Goal: Information Seeking & Learning: Learn about a topic

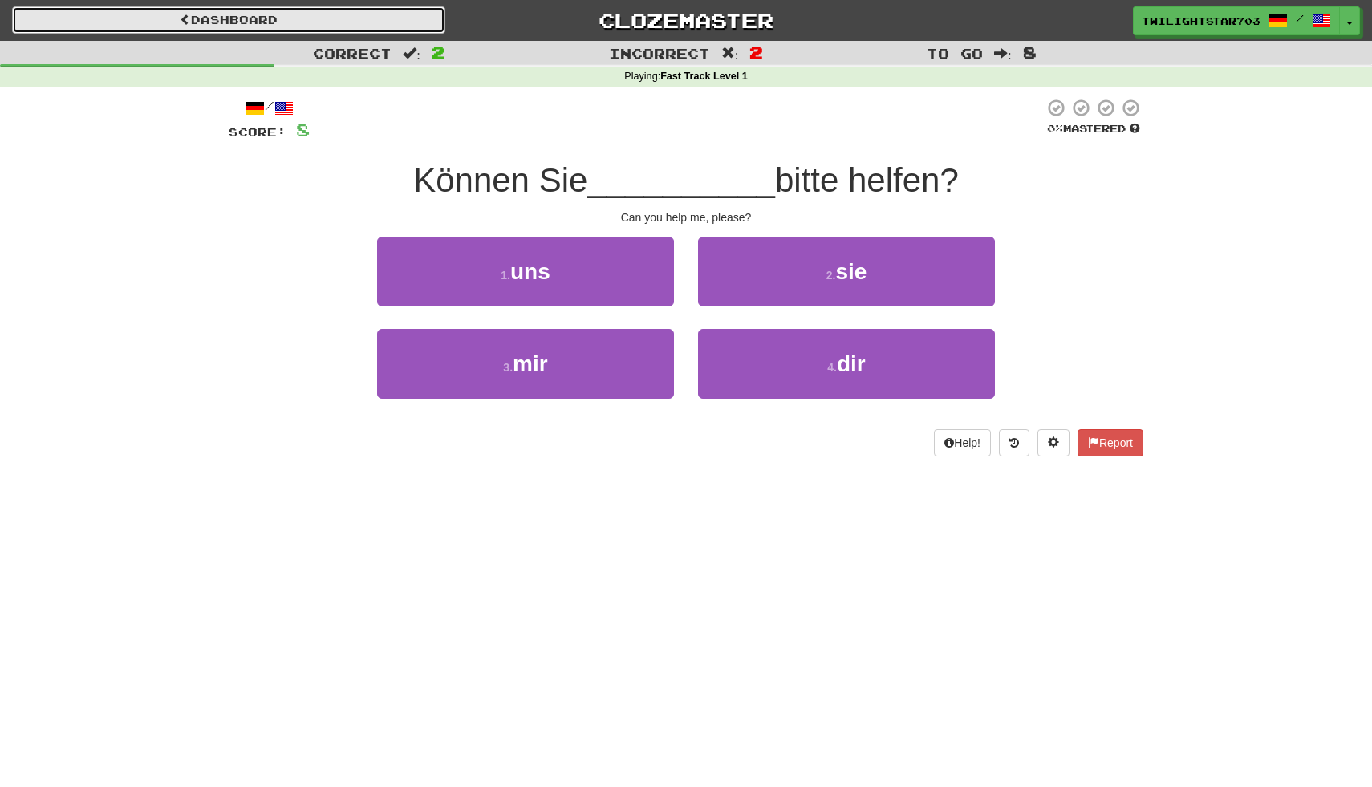
click at [200, 11] on link "Dashboard" at bounding box center [228, 19] width 433 height 27
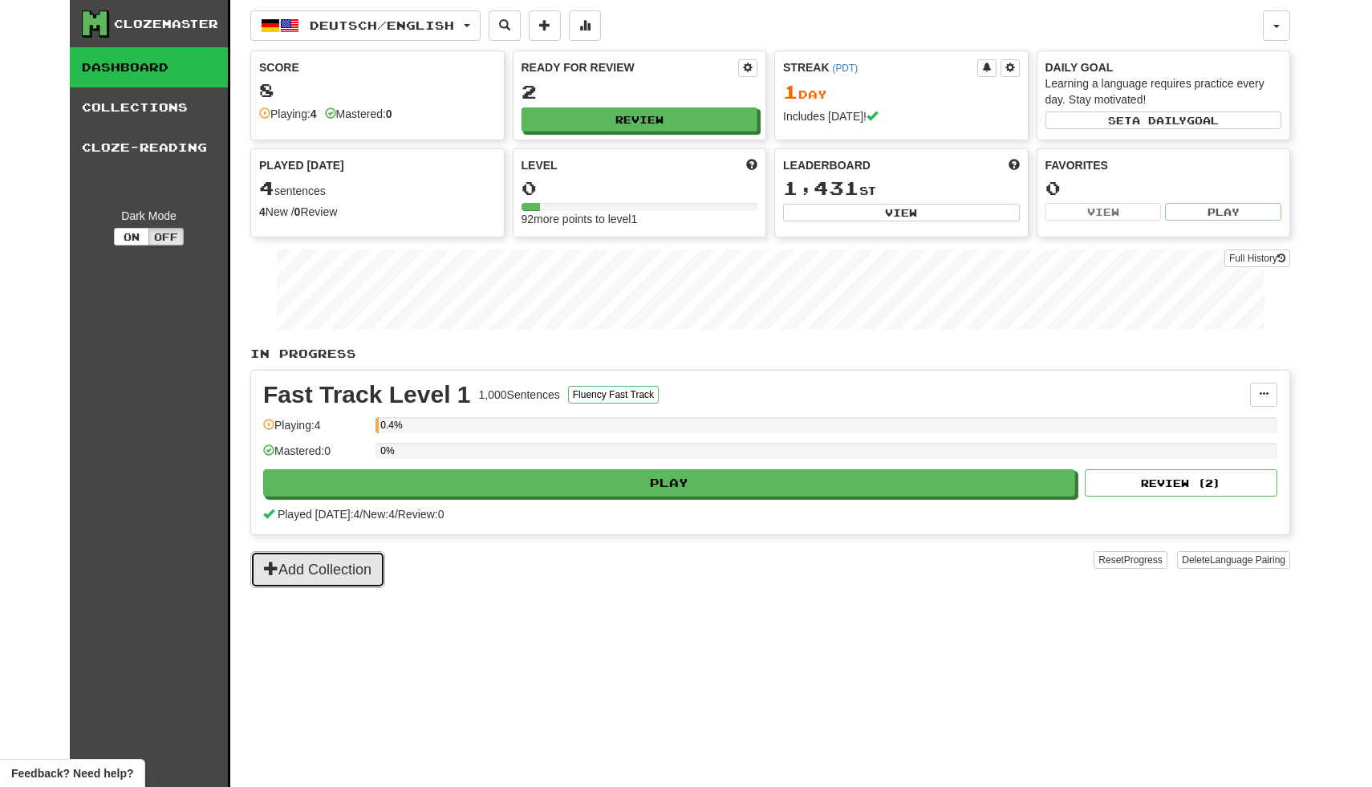
click at [340, 561] on button "Add Collection" at bounding box center [317, 569] width 135 height 37
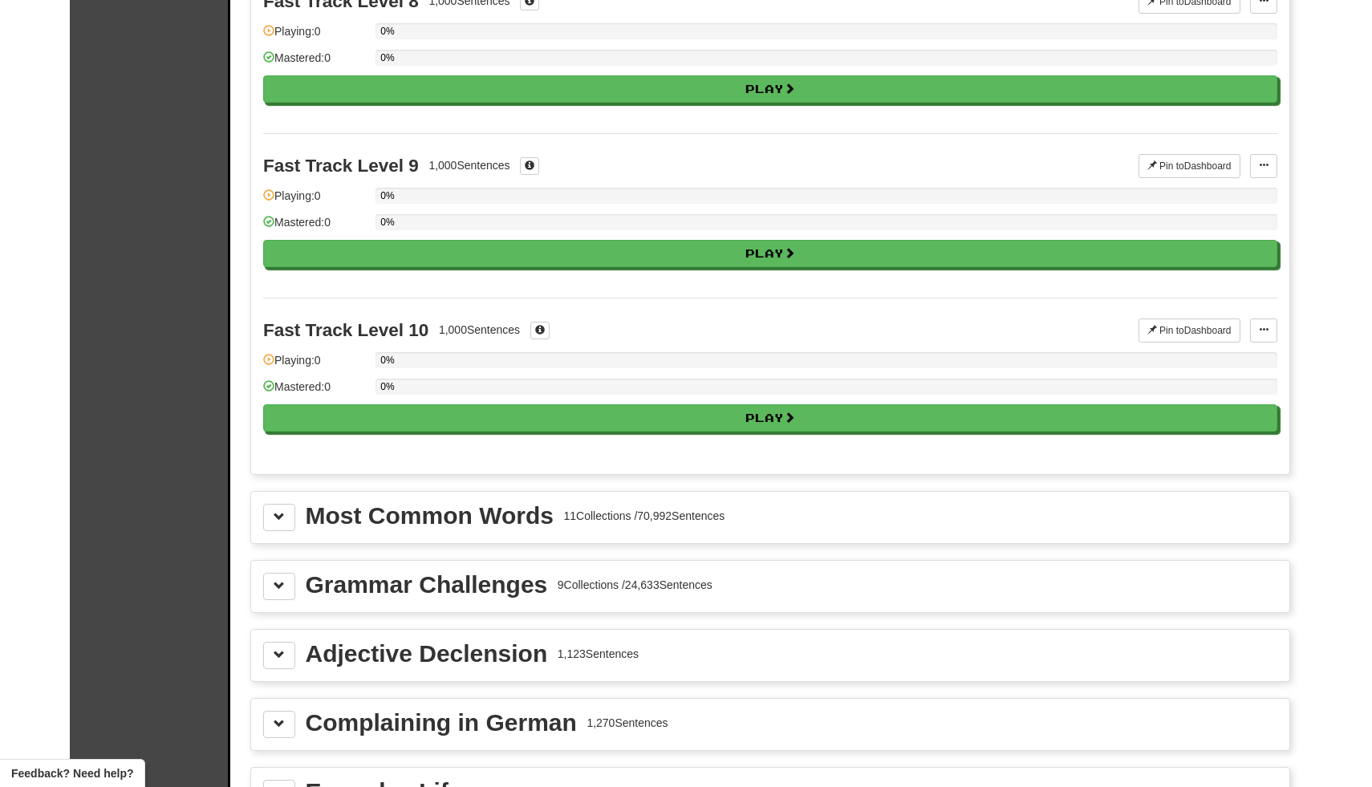
scroll to position [1324, 0]
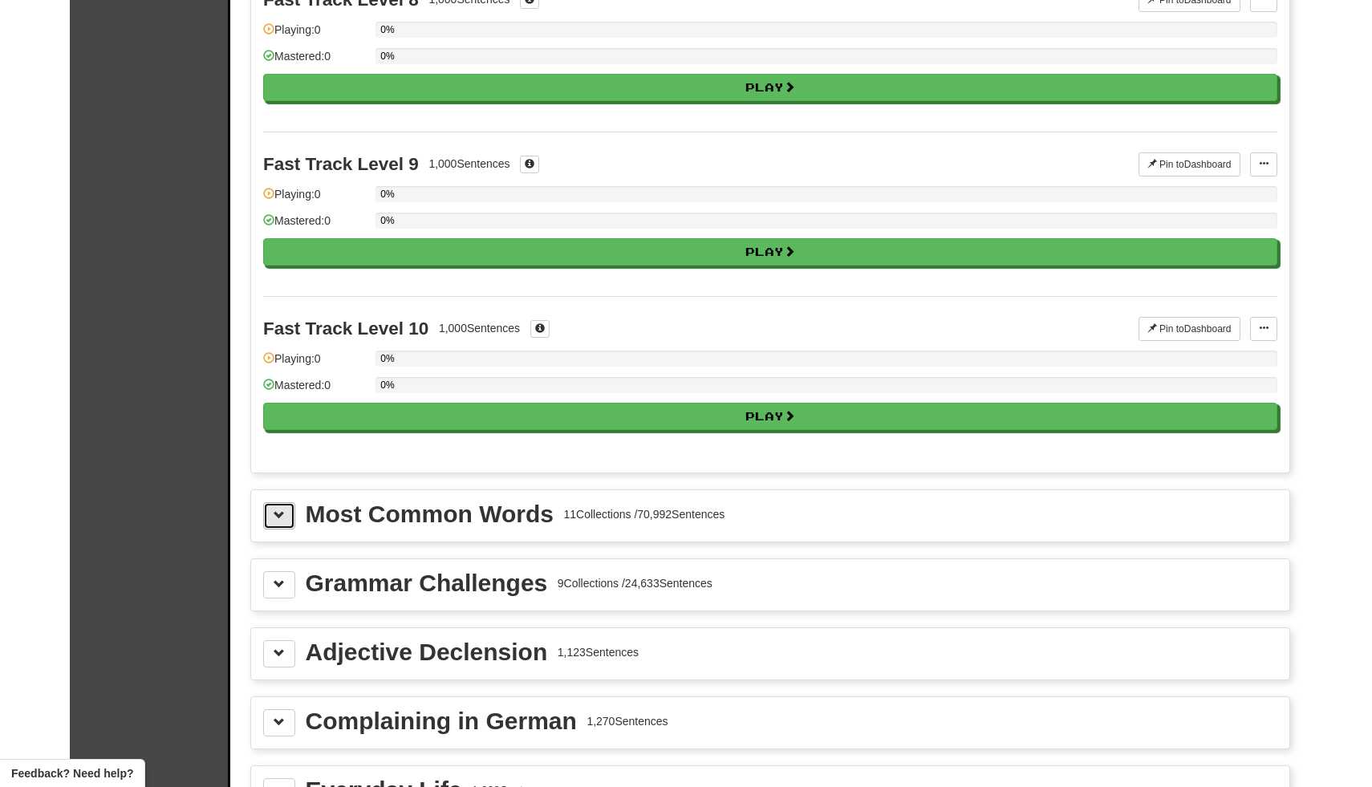
click at [269, 517] on button at bounding box center [279, 515] width 32 height 27
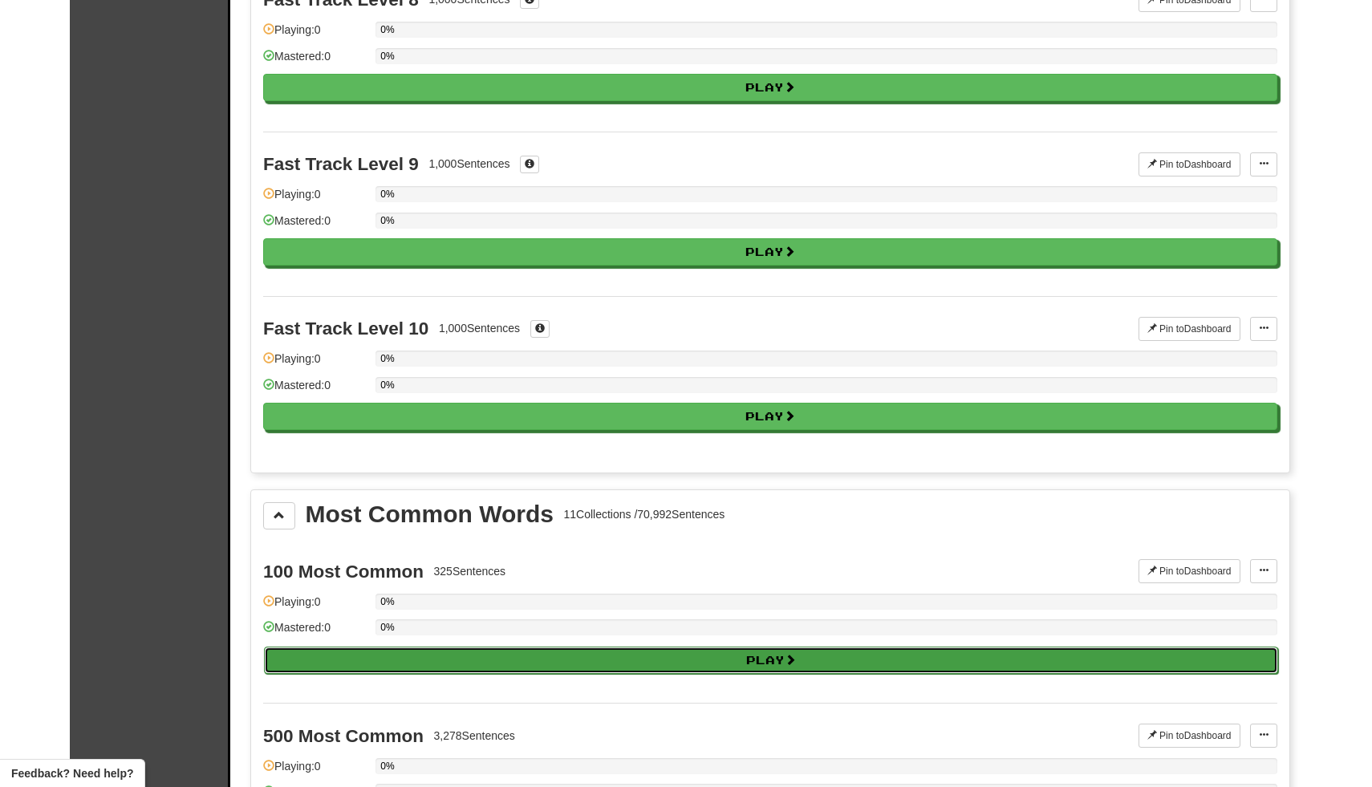
click at [351, 651] on button "Play" at bounding box center [771, 660] width 1014 height 27
select select "**"
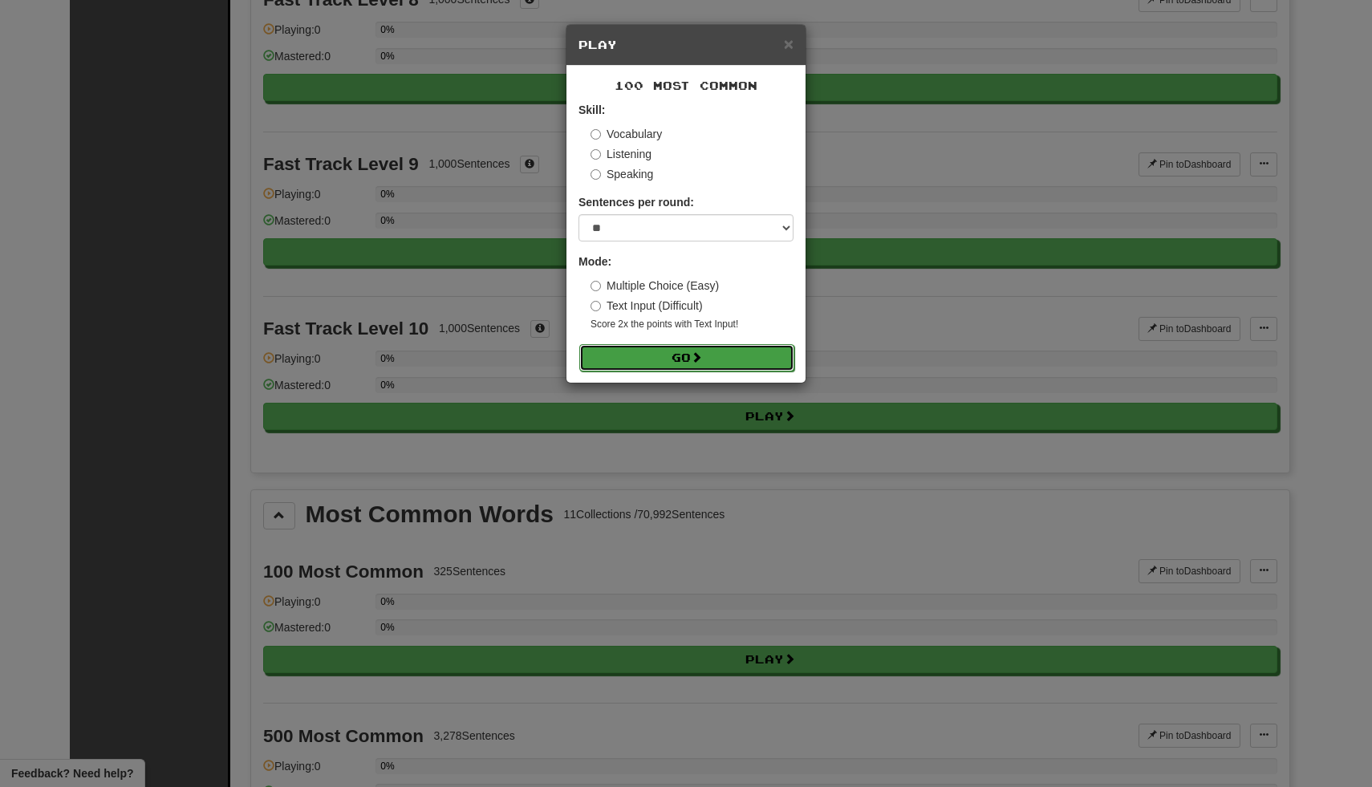
click at [650, 361] on button "Go" at bounding box center [686, 357] width 215 height 27
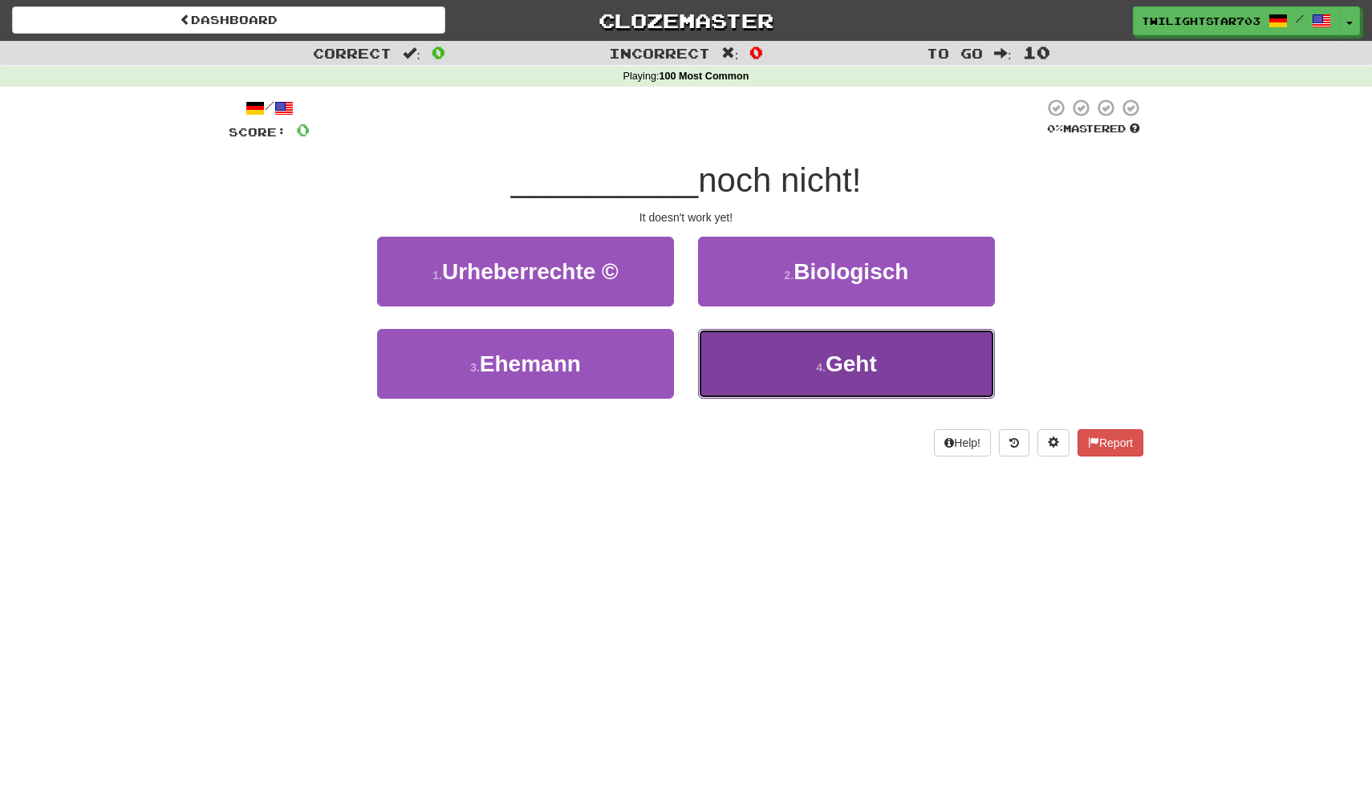
click at [746, 381] on button "4 . Geht" at bounding box center [846, 364] width 297 height 70
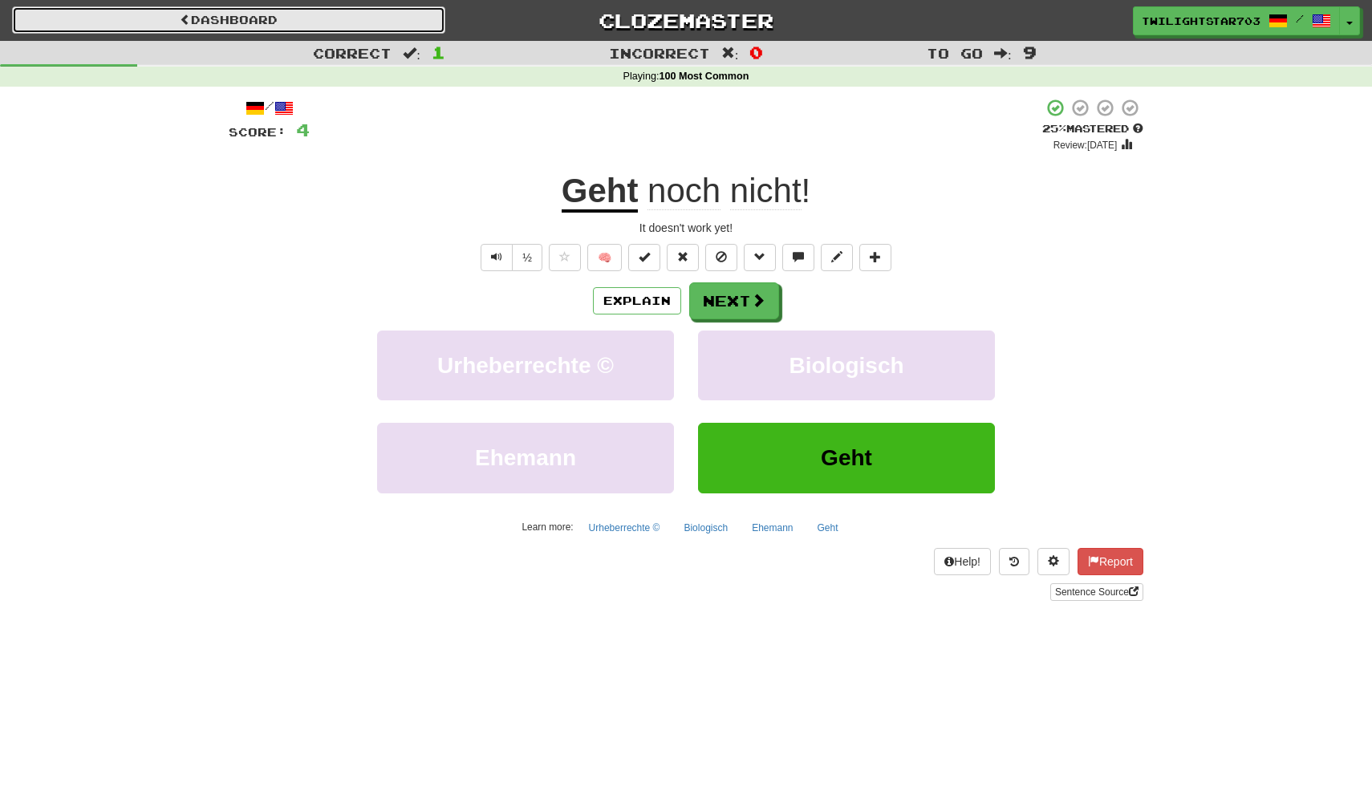
click at [270, 28] on link "Dashboard" at bounding box center [228, 19] width 433 height 27
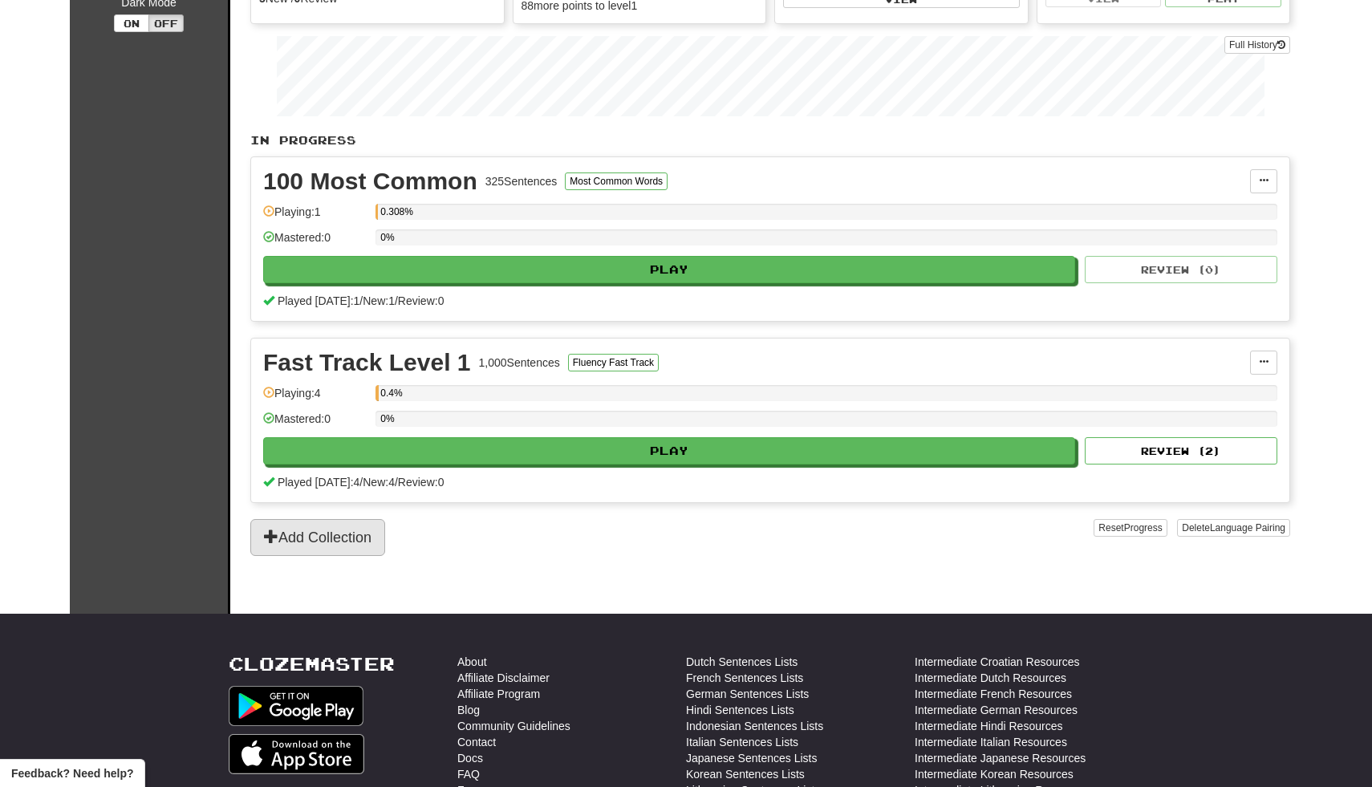
scroll to position [210, 0]
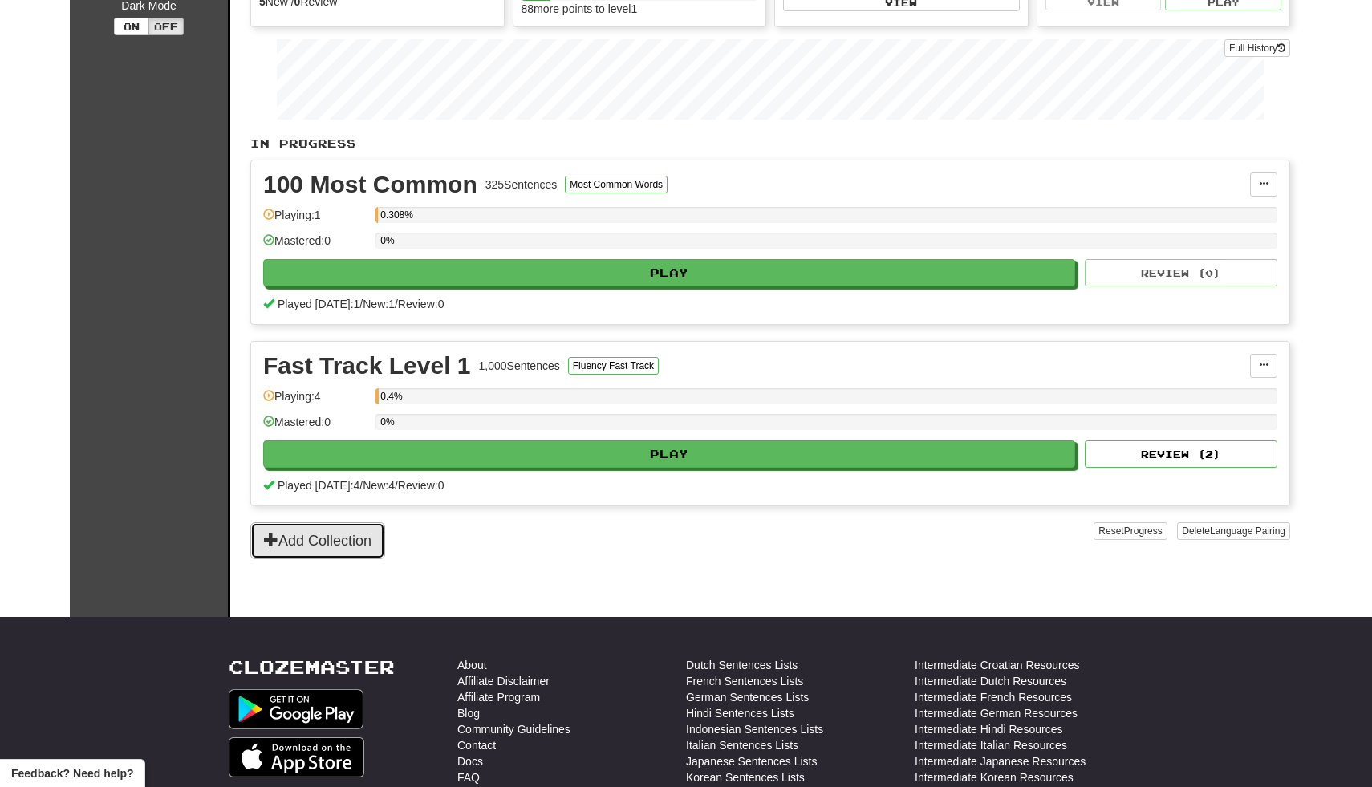
click at [302, 537] on button "Add Collection" at bounding box center [317, 540] width 135 height 37
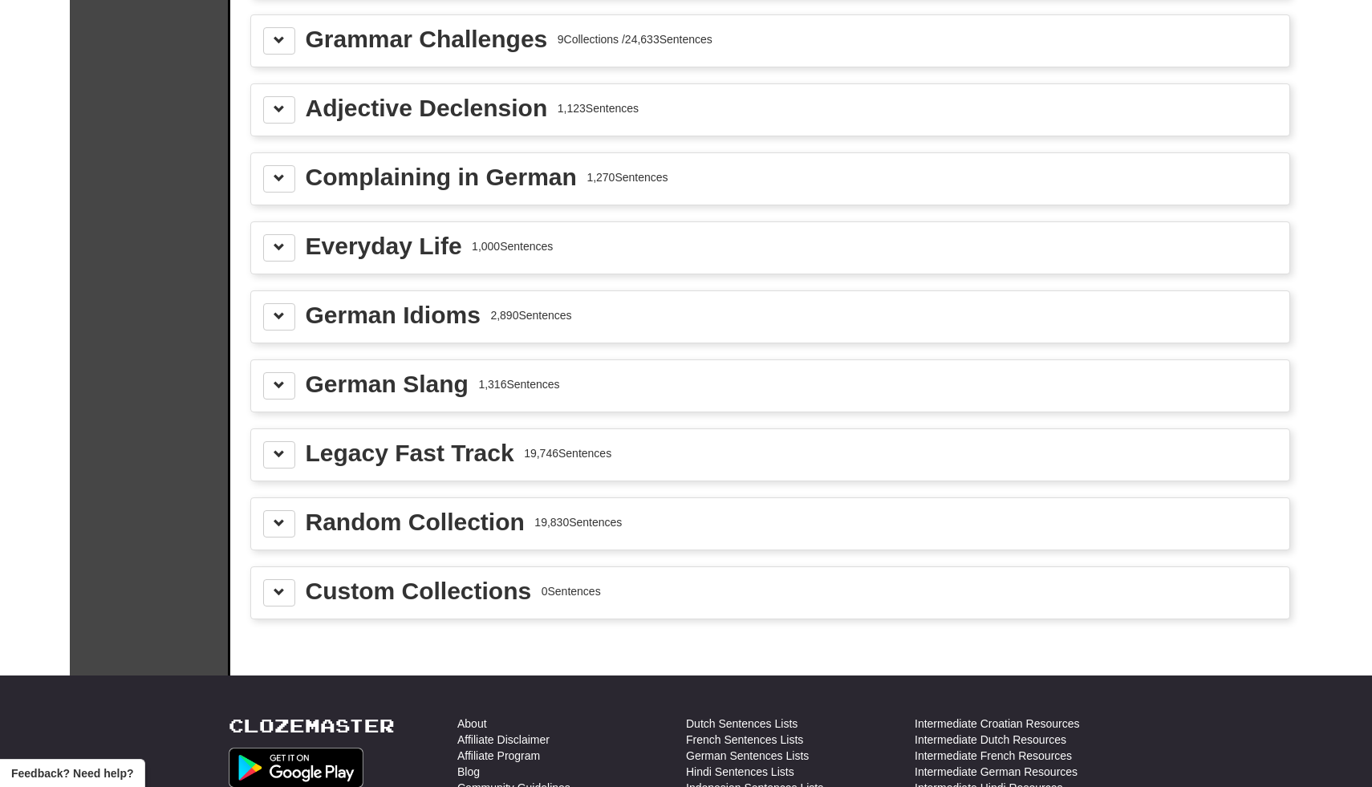
scroll to position [1922, 0]
